Goal: Transaction & Acquisition: Obtain resource

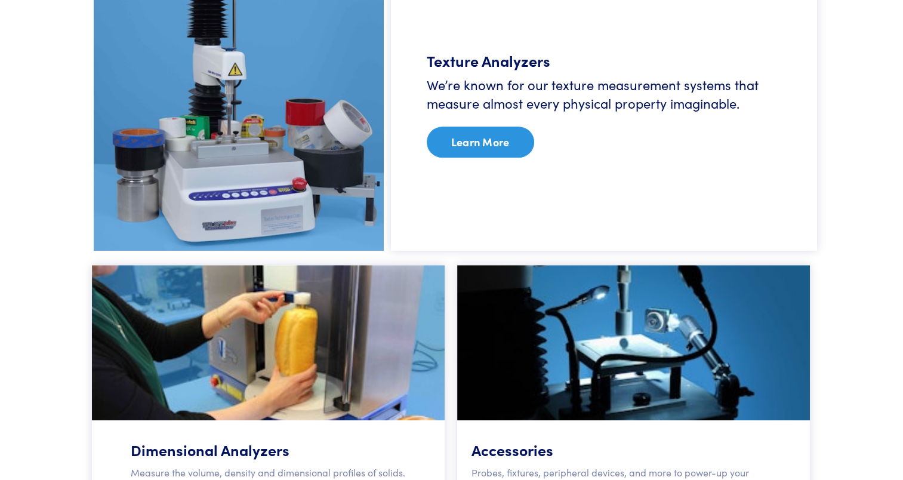
scroll to position [776, 0]
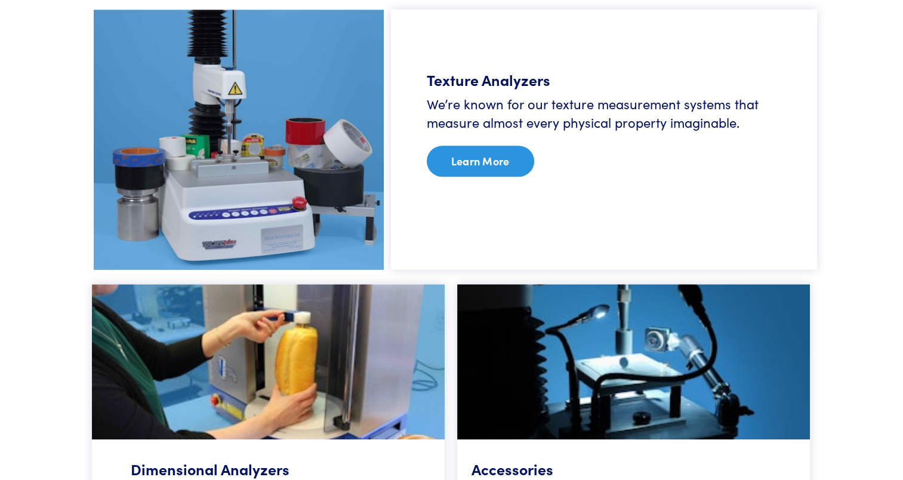
click at [480, 172] on link "Learn More" at bounding box center [480, 161] width 107 height 31
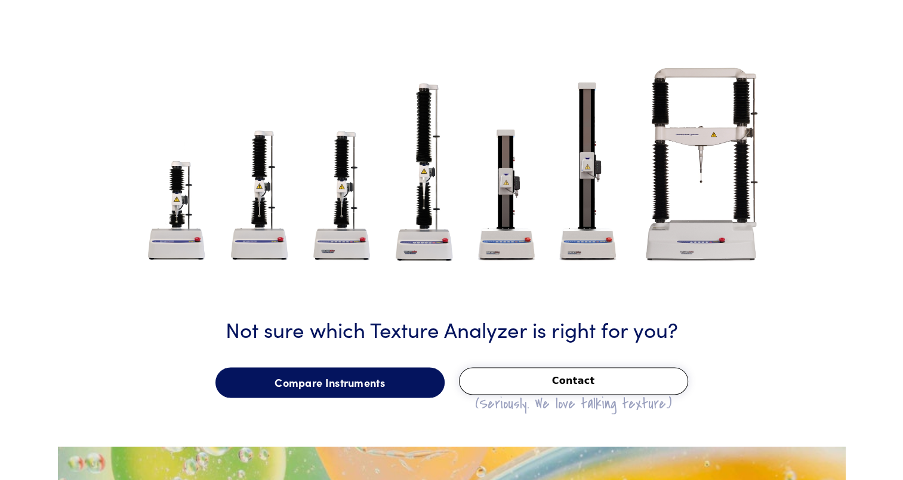
scroll to position [1552, 0]
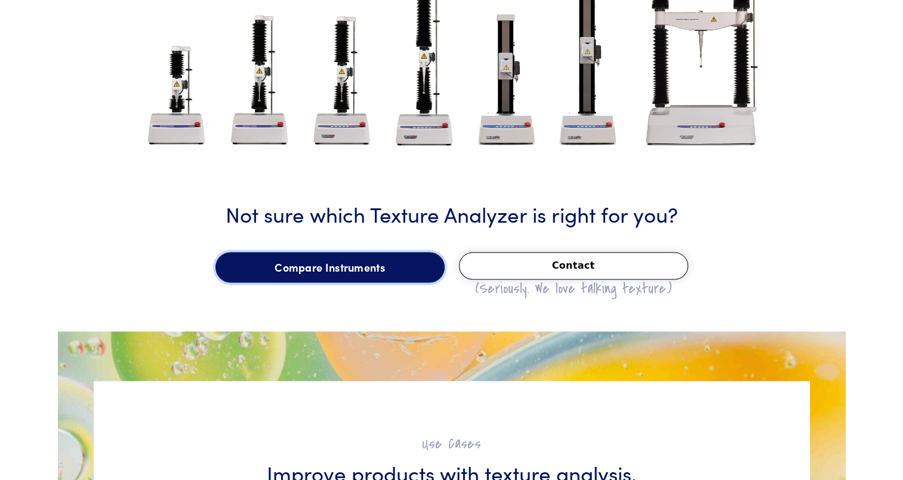
click at [296, 259] on link "Compare Instruments" at bounding box center [329, 267] width 229 height 31
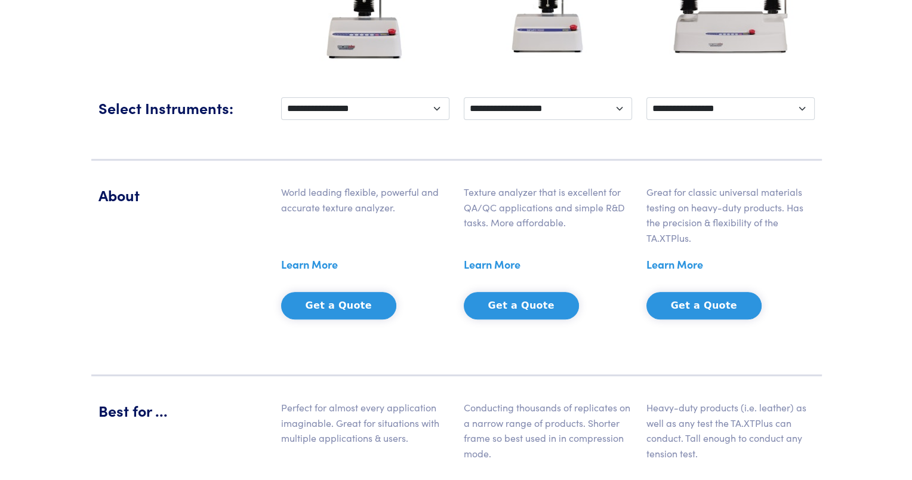
scroll to position [334, 0]
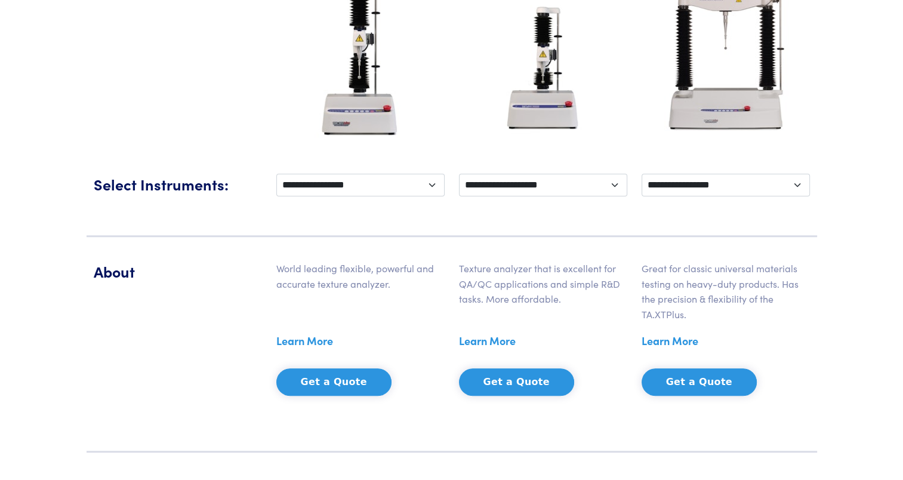
click at [343, 378] on button "Get a Quote" at bounding box center [333, 381] width 115 height 27
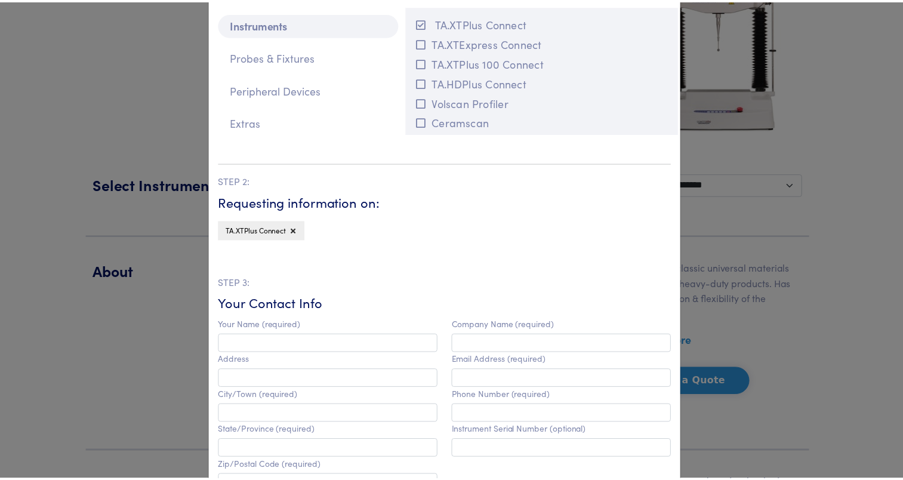
scroll to position [0, 0]
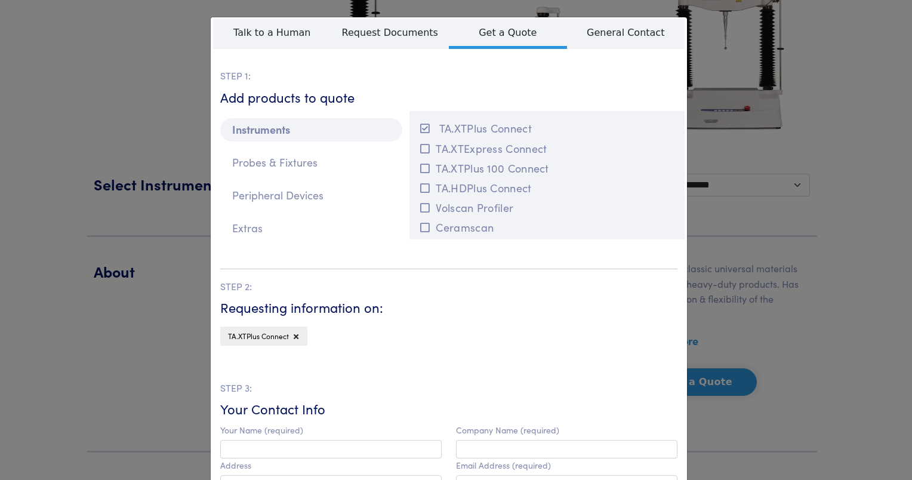
click at [752, 260] on div "**********" at bounding box center [456, 240] width 912 height 480
